Goal: Find contact information: Find contact information

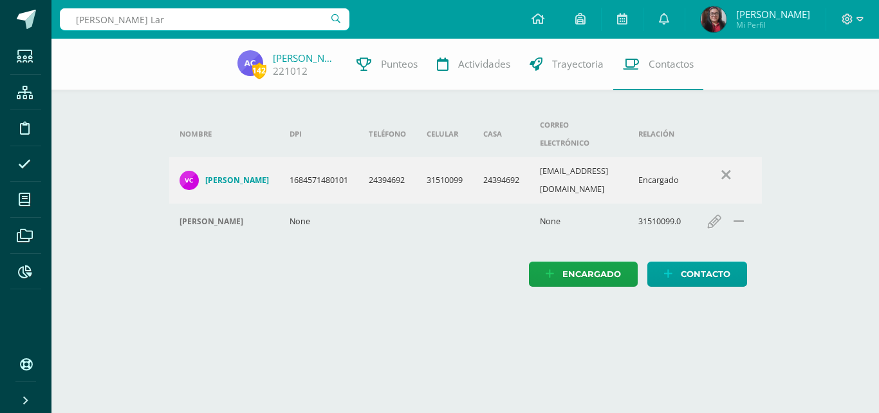
type input "[PERSON_NAME]"
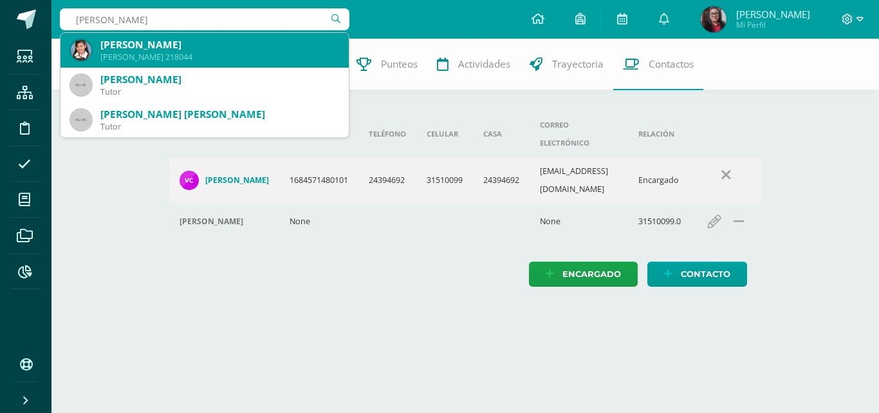
click at [144, 47] on div "Yesica Aracely Lara Castillo" at bounding box center [219, 45] width 238 height 14
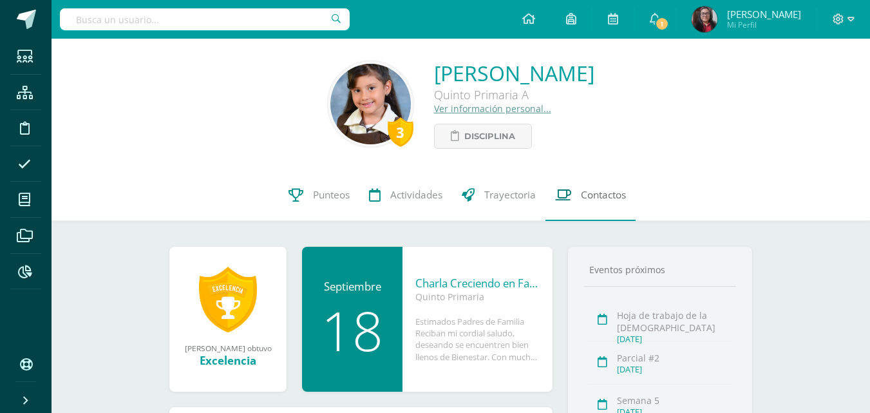
click at [592, 196] on span "Contactos" at bounding box center [603, 195] width 45 height 14
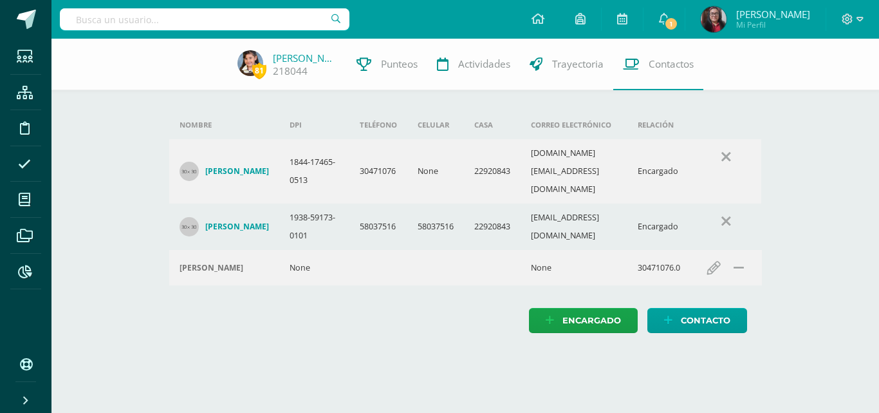
click at [136, 22] on input "text" at bounding box center [205, 19] width 290 height 22
click at [111, 18] on input "[PERSON_NAME]" at bounding box center [205, 19] width 290 height 22
click at [142, 21] on input "[PERSON_NAME]" at bounding box center [205, 19] width 290 height 22
click at [106, 19] on input "[PERSON_NAME]" at bounding box center [205, 19] width 290 height 22
click at [168, 16] on input "Emma Gabriella de León" at bounding box center [205, 19] width 290 height 22
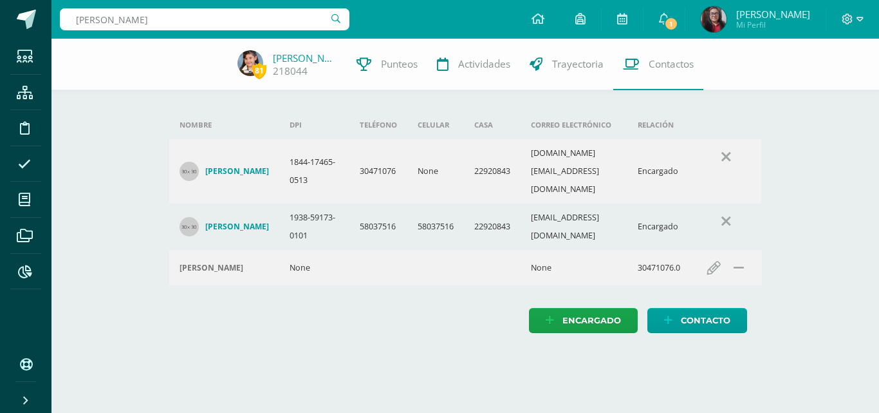
type input "Emma Gabriella de Leon"
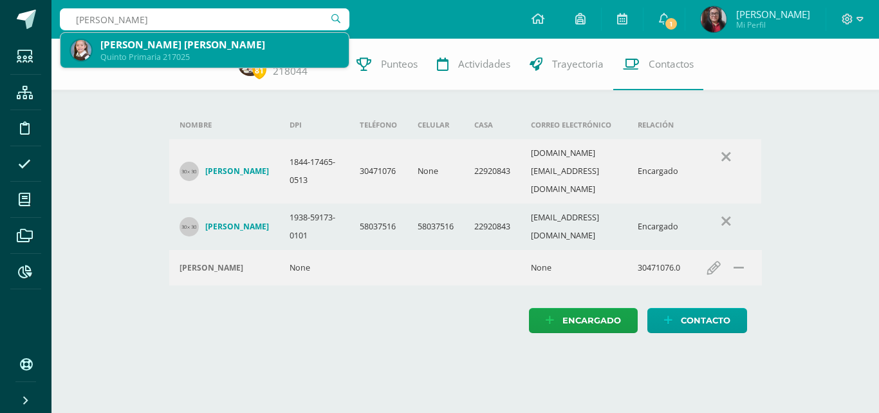
click at [202, 48] on div "Emma Gabriella De Leon Leal" at bounding box center [219, 45] width 238 height 14
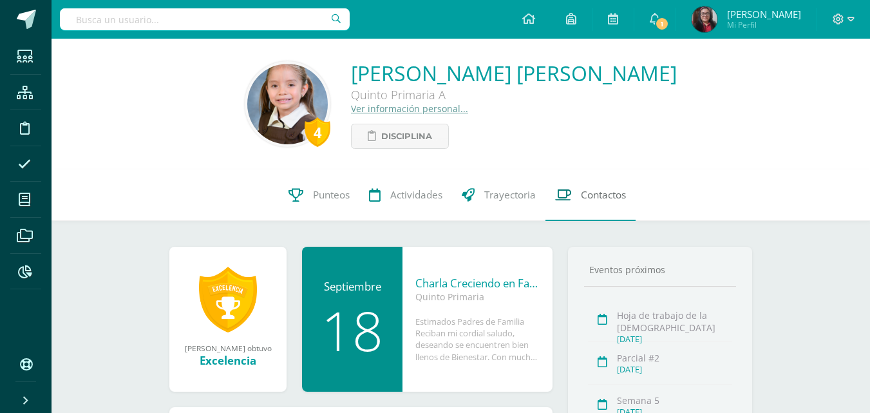
click at [585, 200] on span "Contactos" at bounding box center [603, 195] width 45 height 14
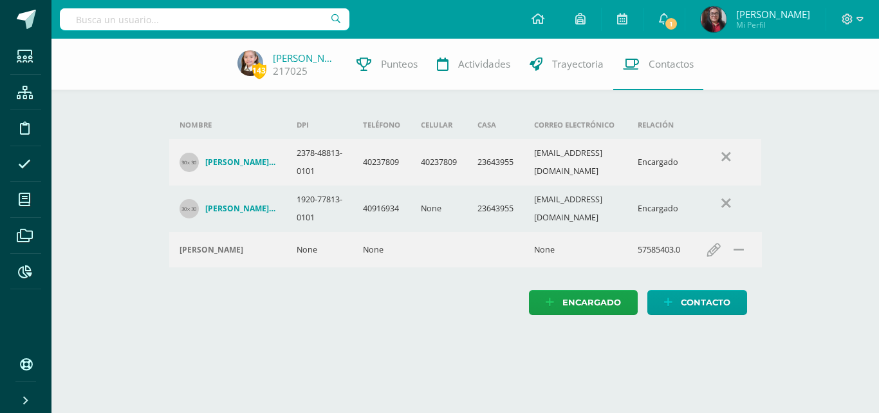
click at [250, 16] on input "text" at bounding box center [205, 19] width 290 height 22
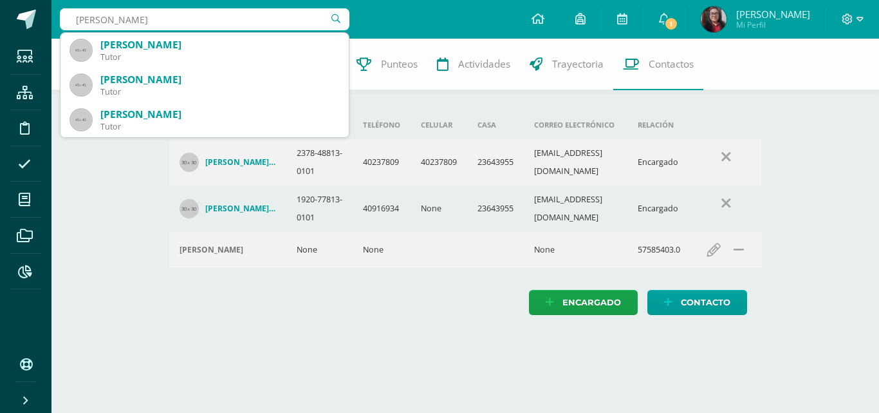
type input "Ana Valeria Ajcip"
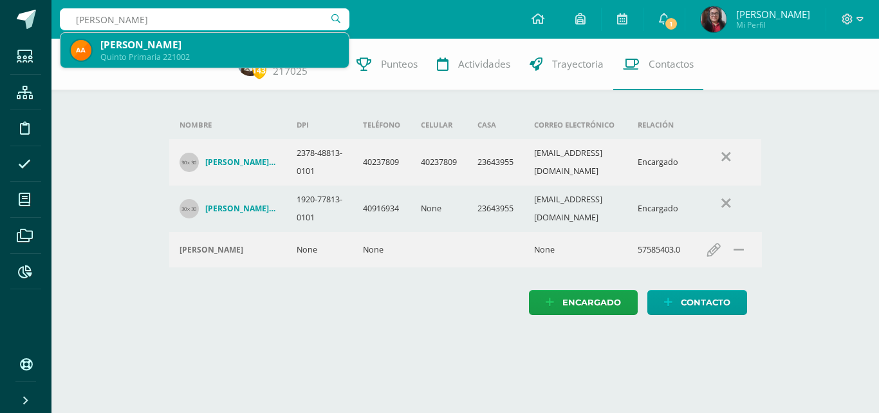
click at [212, 60] on div "Quinto Primaria 221002" at bounding box center [219, 57] width 238 height 11
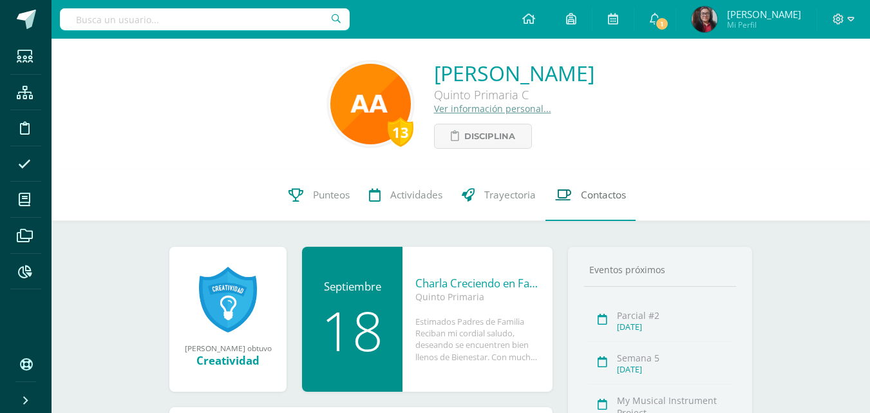
click at [594, 202] on link "Contactos" at bounding box center [590, 195] width 90 height 52
